Goal: Use online tool/utility: Utilize a website feature to perform a specific function

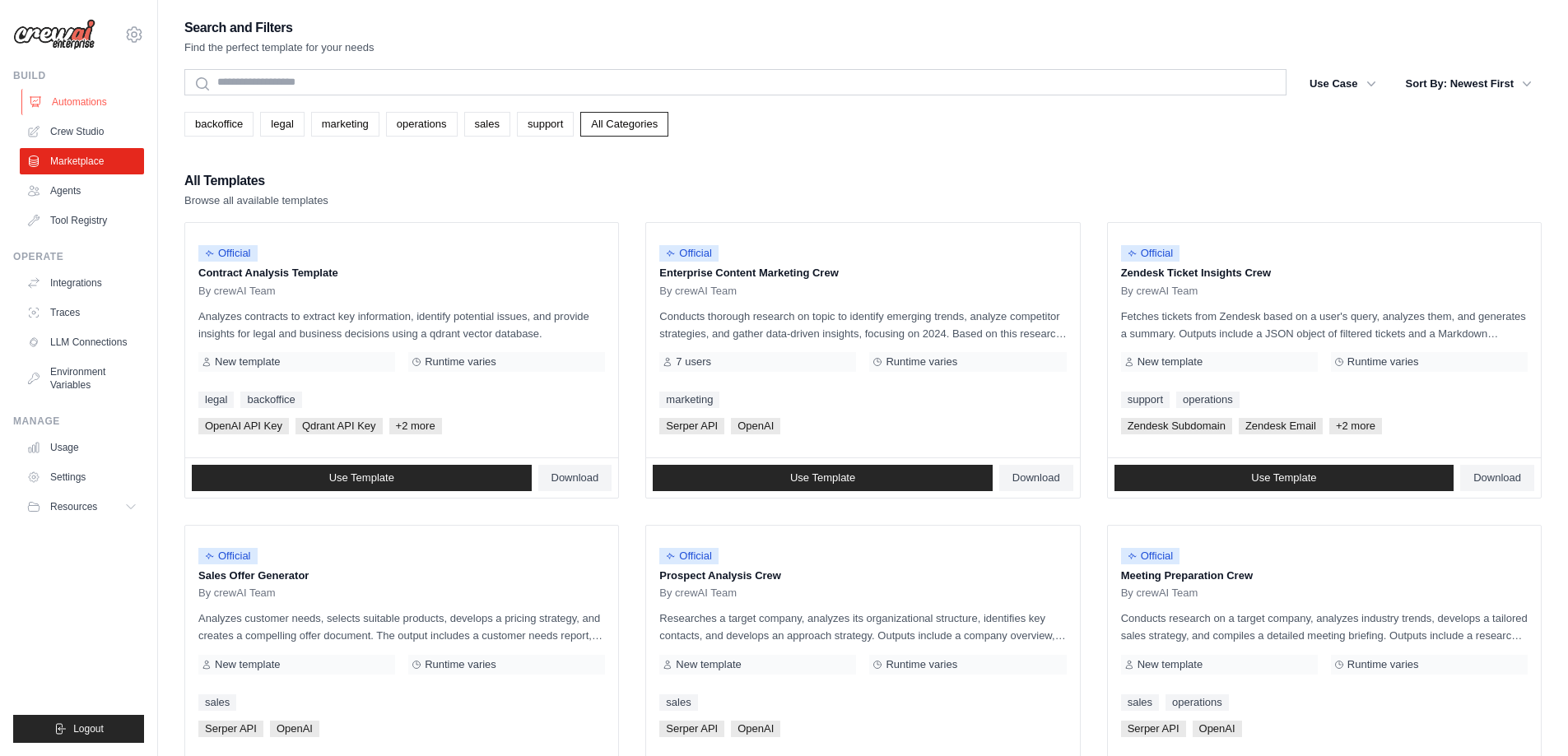
click at [77, 104] on link "Automations" at bounding box center [84, 102] width 125 height 26
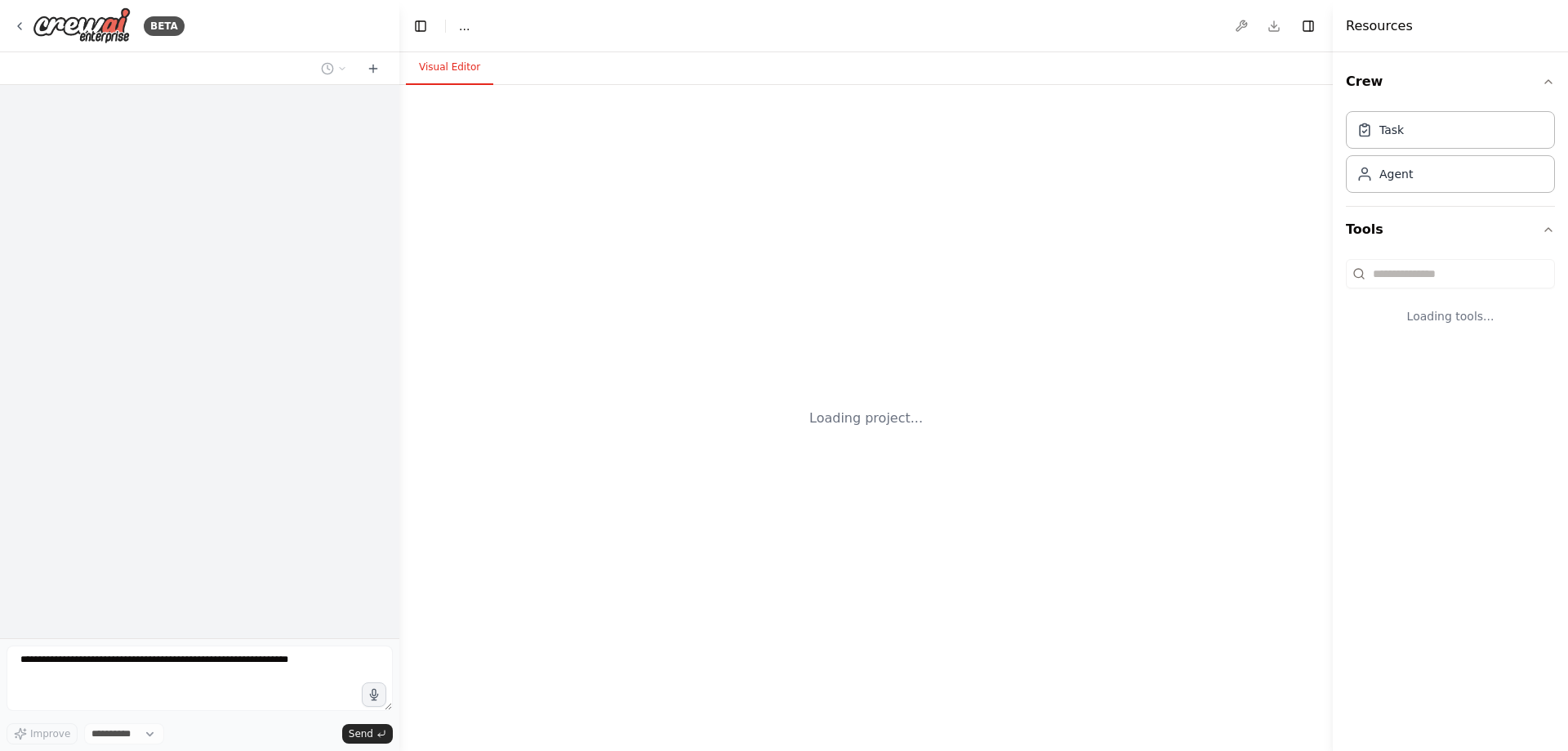
select select "****"
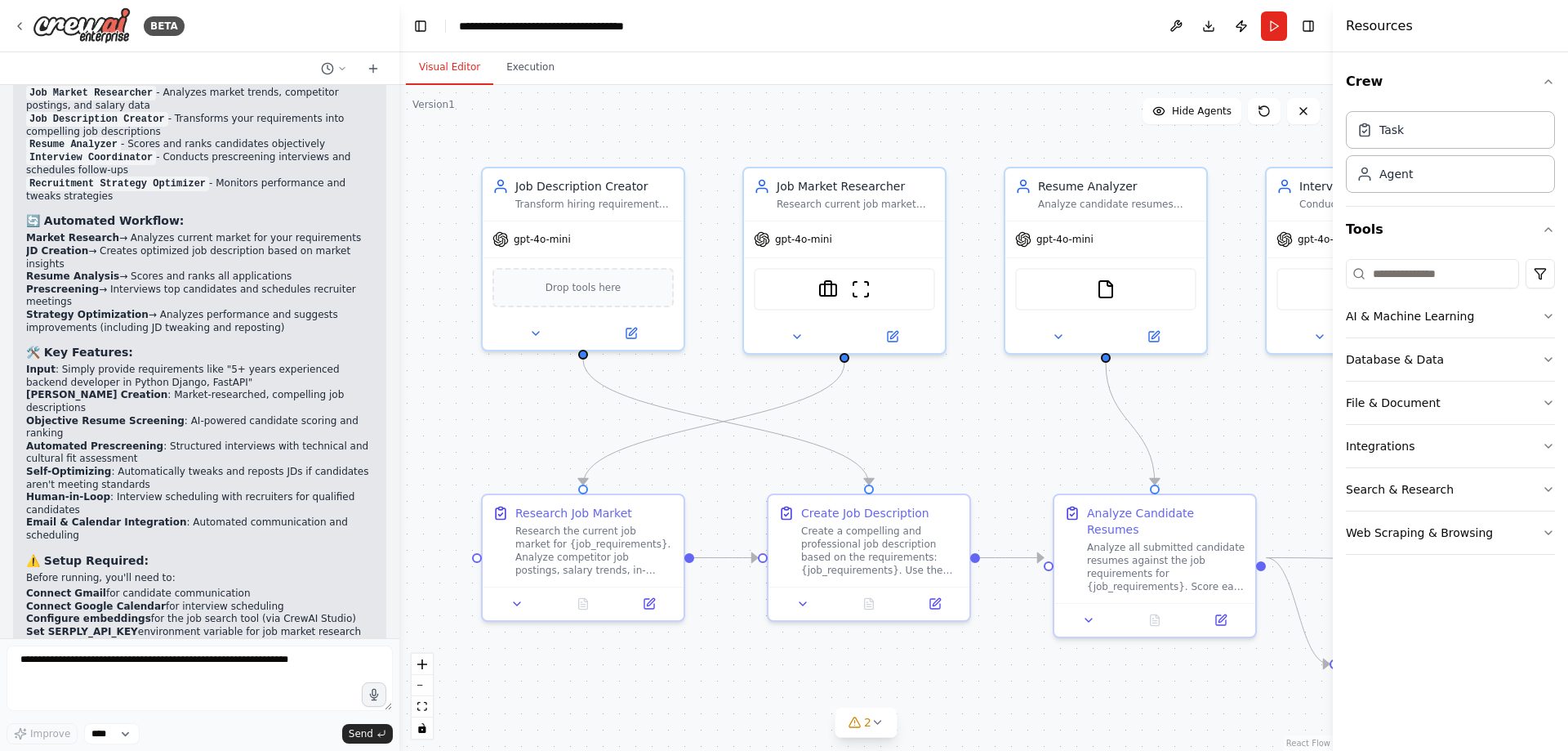
scroll to position [1310, 0]
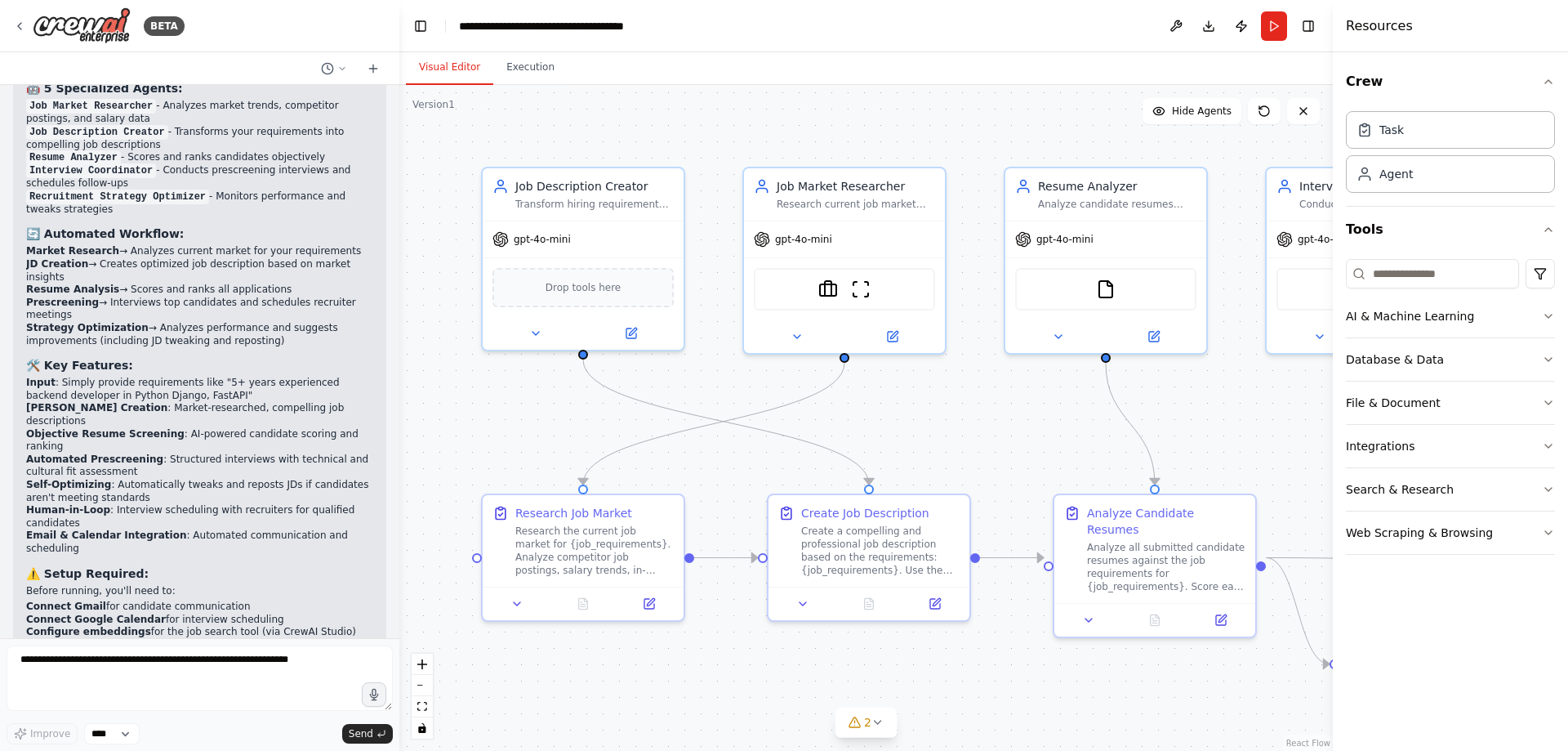
drag, startPoint x: 1101, startPoint y: 418, endPoint x: 939, endPoint y: 418, distance: 162.0
click at [1037, 418] on div ".deletable-edge-delete-btn { width: 20px; height: 20px; border: 0px solid #ffff…" at bounding box center [866, 418] width 934 height 666
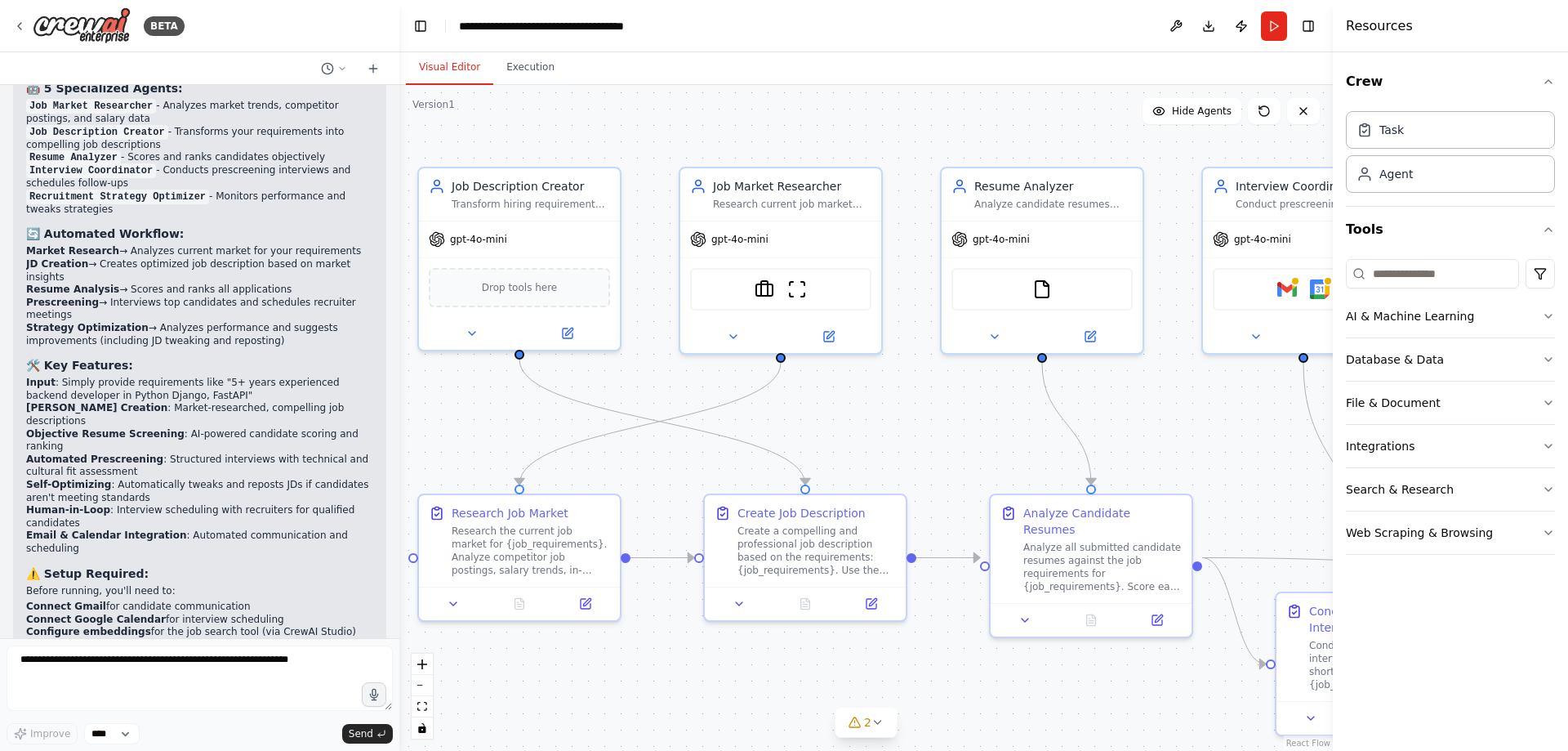
drag, startPoint x: 944, startPoint y: 431, endPoint x: 781, endPoint y: 423, distance: 163.2
click at [785, 423] on div ".deletable-edge-delete-btn { width: 20px; height: 20px; border: 0px solid #ffff…" at bounding box center [866, 418] width 934 height 666
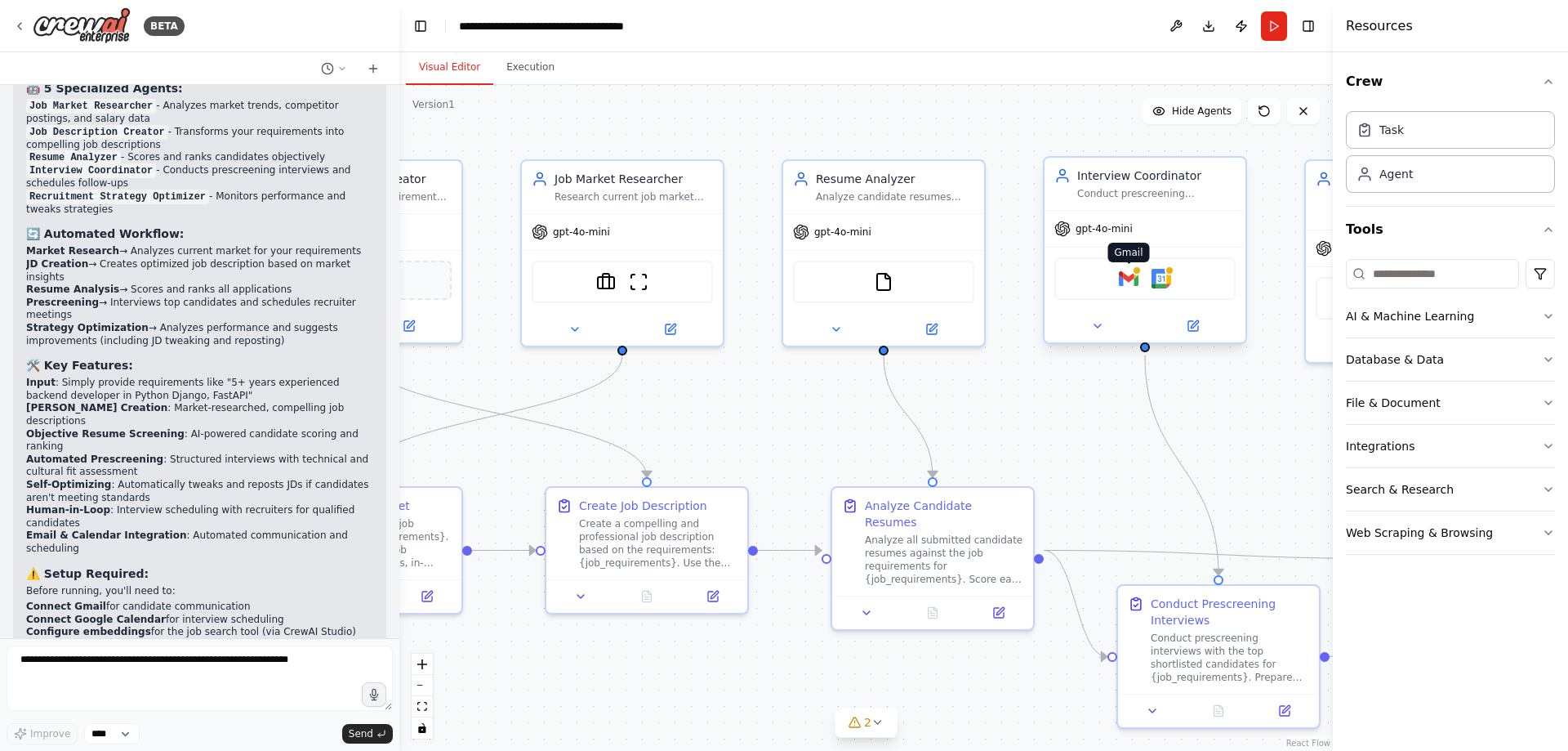
click at [1130, 281] on img at bounding box center [1129, 279] width 20 height 20
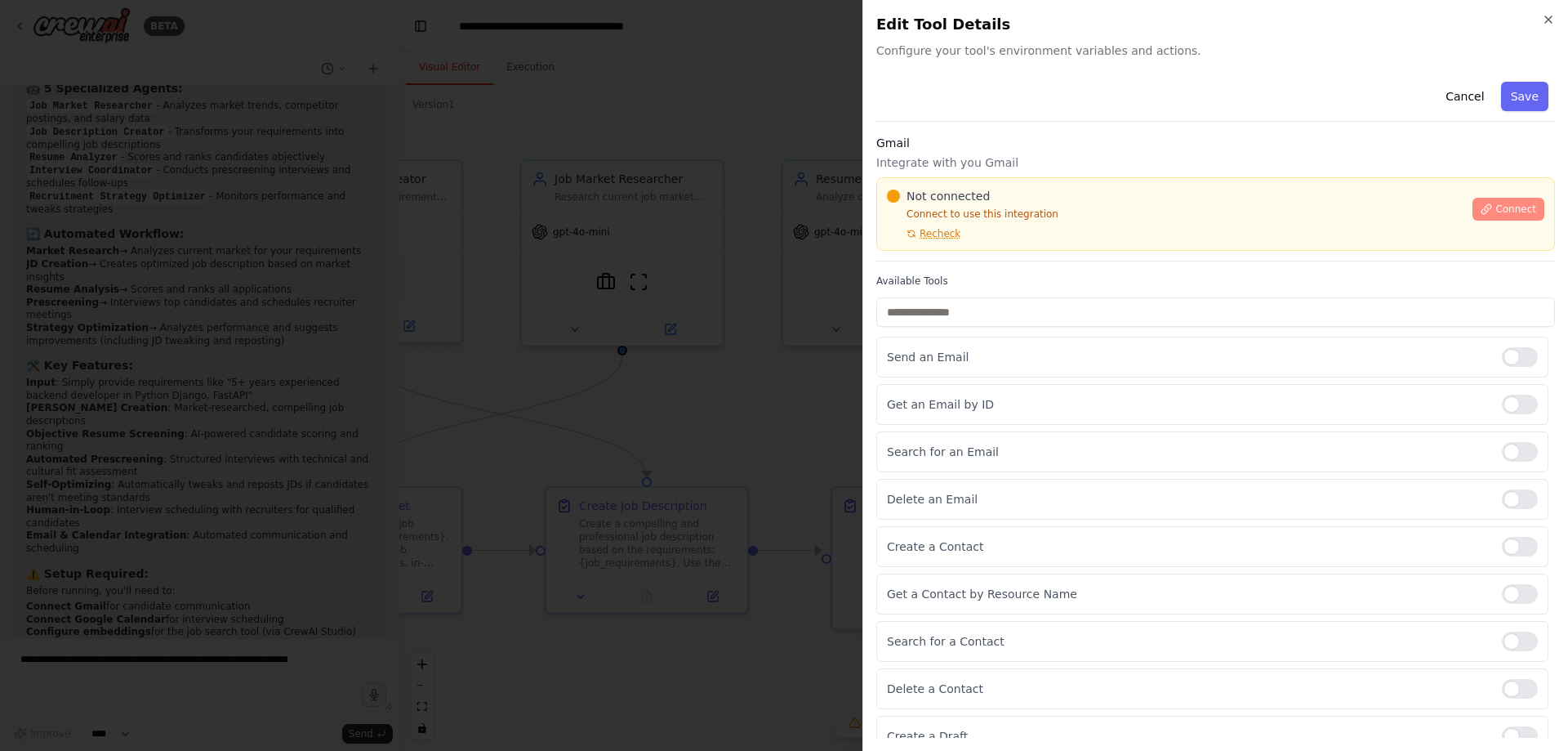
click at [1482, 215] on button "Connect" at bounding box center [1508, 209] width 72 height 23
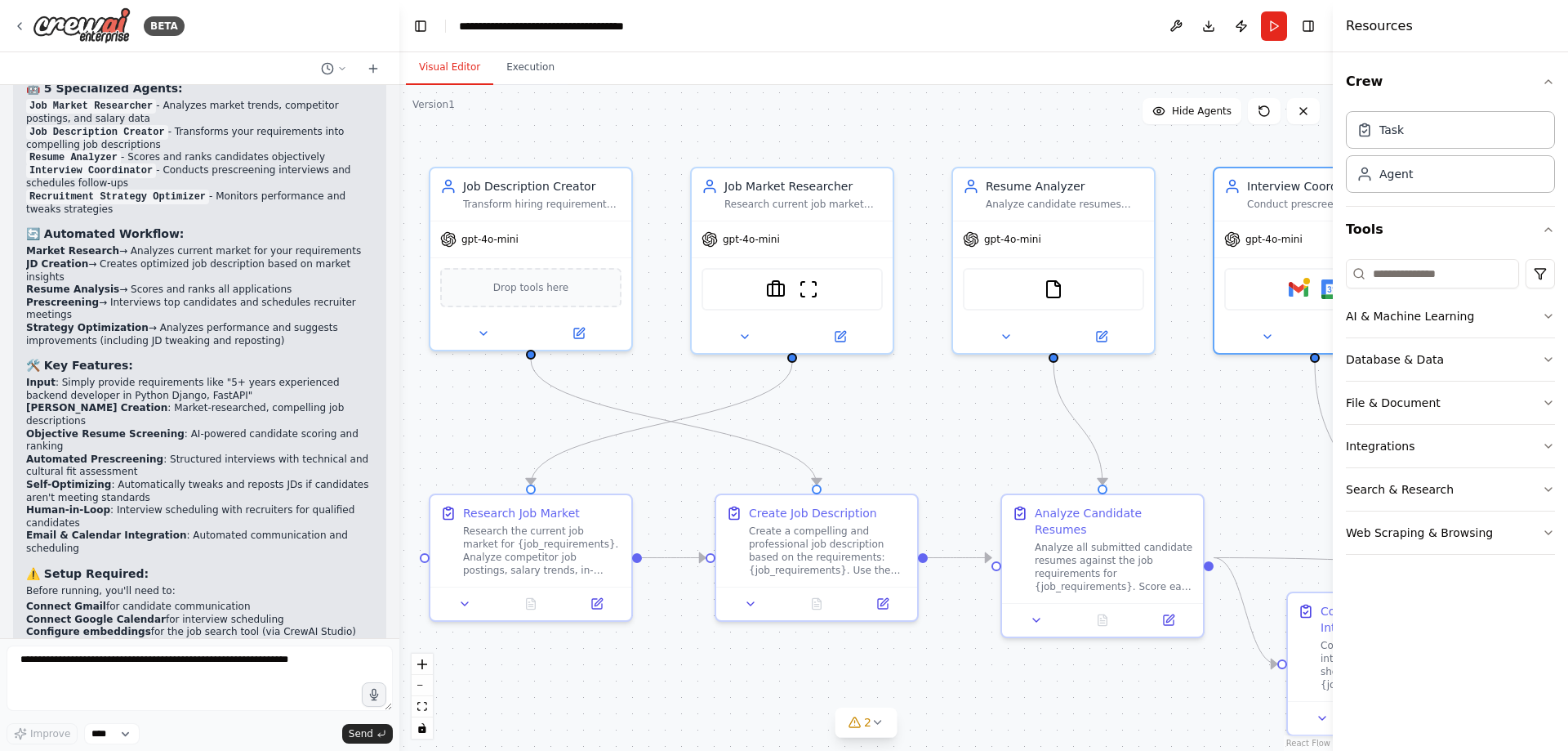
drag, startPoint x: 587, startPoint y: 399, endPoint x: 757, endPoint y: 406, distance: 170.1
click at [757, 406] on div ".deletable-edge-delete-btn { width: 20px; height: 20px; border: 0px solid #ffff…" at bounding box center [866, 418] width 934 height 666
